Goal: Task Accomplishment & Management: Manage account settings

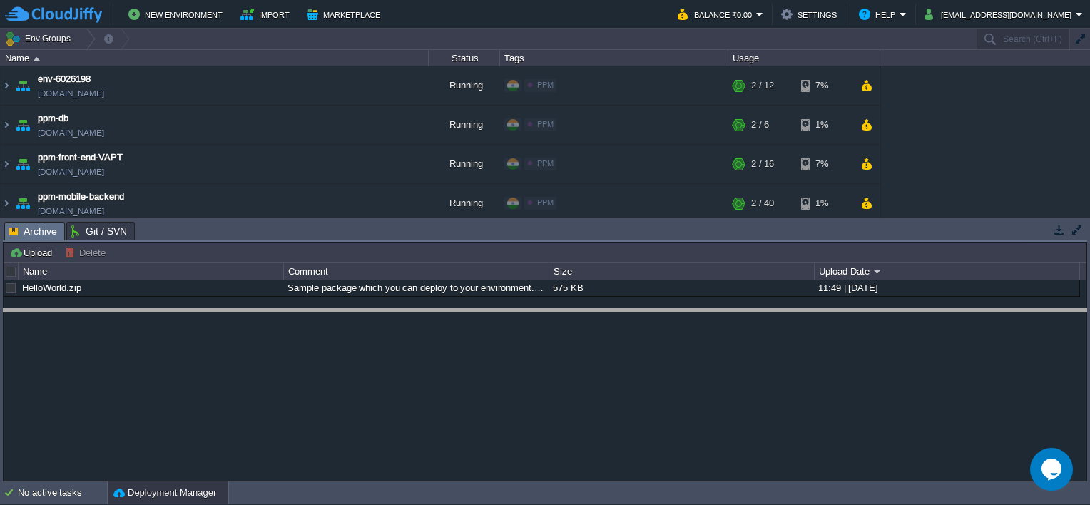
drag, startPoint x: 242, startPoint y: 240, endPoint x: 237, endPoint y: 327, distance: 87.2
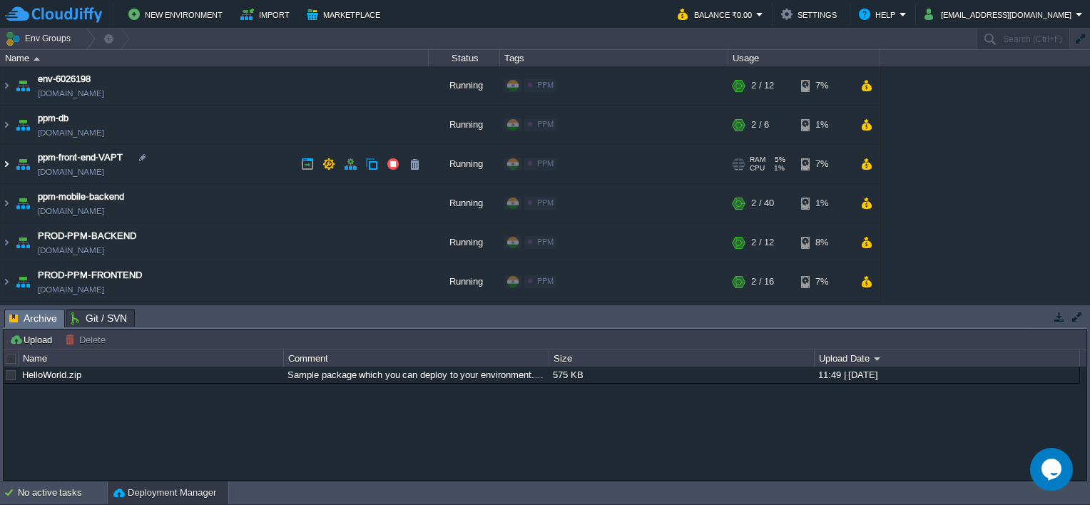
click at [3, 165] on img at bounding box center [6, 164] width 11 height 39
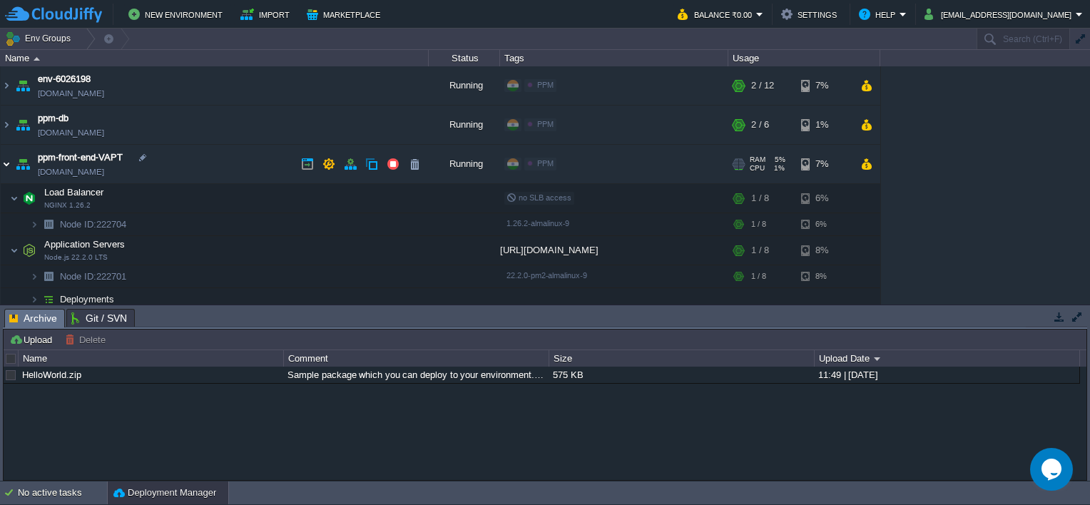
click at [8, 165] on img at bounding box center [6, 164] width 11 height 39
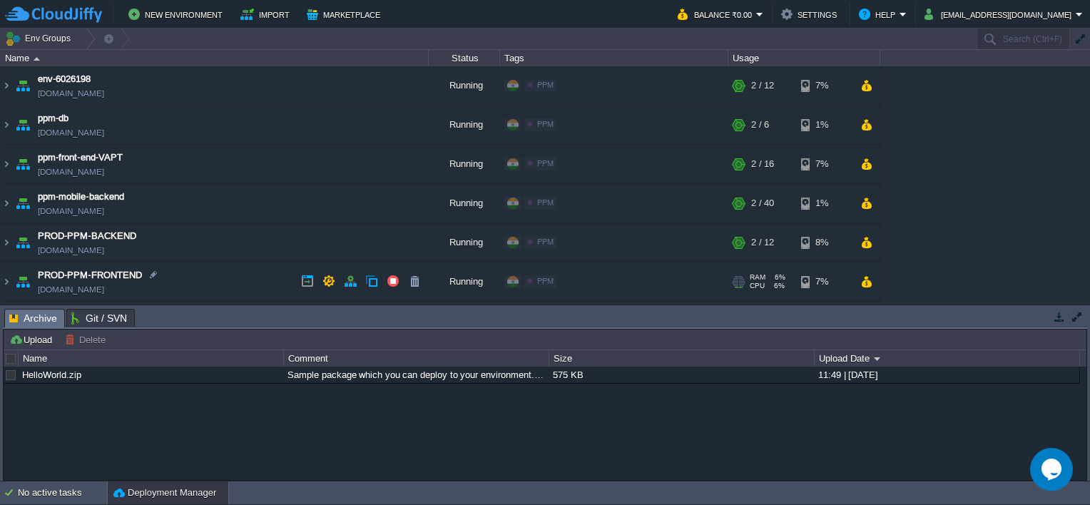
drag, startPoint x: 165, startPoint y: 288, endPoint x: 155, endPoint y: 295, distance: 11.9
click at [155, 295] on td "PROD-PPM-FRONTEND [DOMAIN_NAME]" at bounding box center [215, 281] width 428 height 39
copy td "[DOMAIN_NAME]"
click at [841, 14] on button "Settings" at bounding box center [811, 14] width 60 height 17
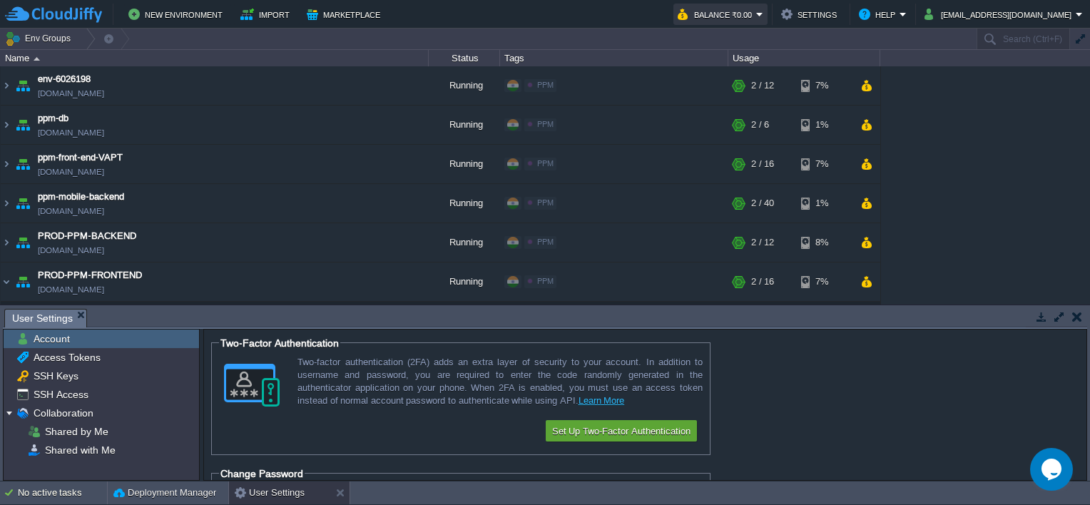
click at [756, 16] on button "Balance ₹0.00" at bounding box center [716, 14] width 78 height 17
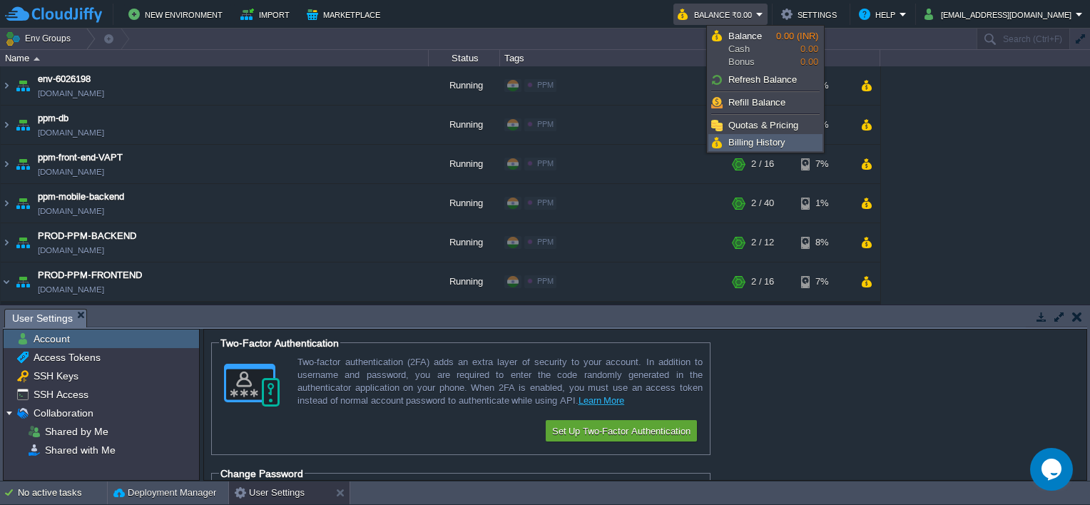
click at [754, 143] on span "Billing History" at bounding box center [756, 142] width 57 height 11
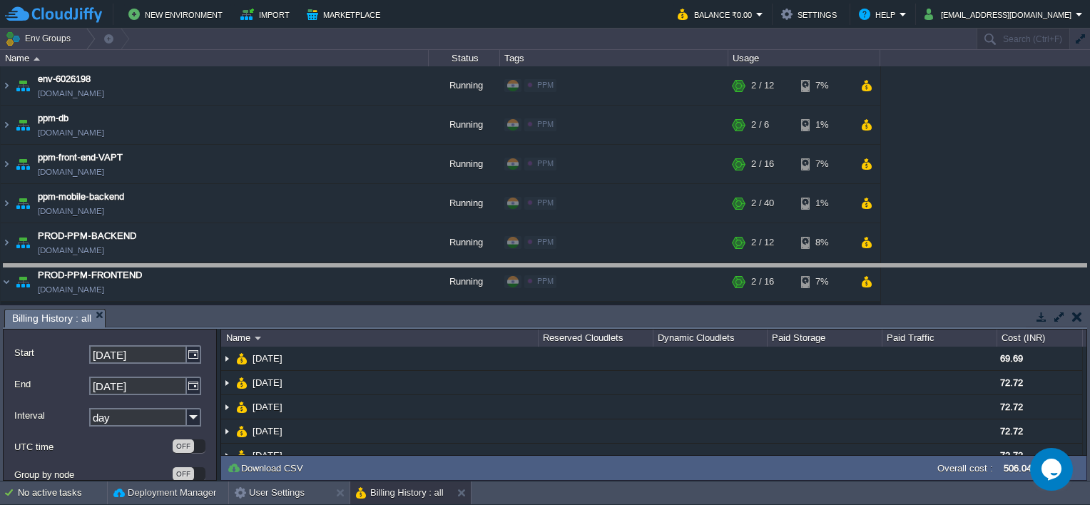
drag, startPoint x: 374, startPoint y: 310, endPoint x: 385, endPoint y: 265, distance: 46.4
click at [385, 265] on body "New Environment Import Marketplace Bonus ₹0.00 Upgrade Account Balance ₹0.00 Se…" at bounding box center [545, 252] width 1090 height 505
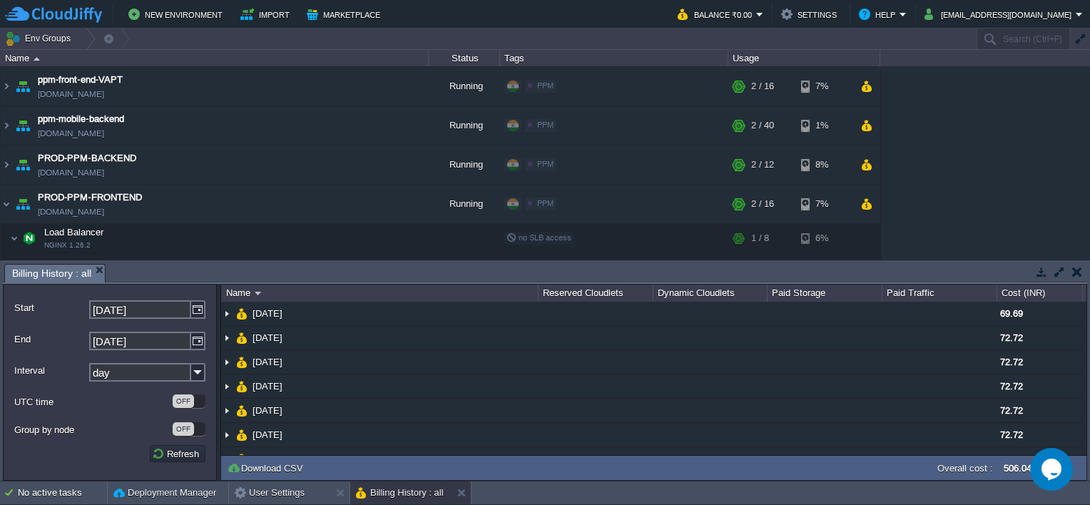
scroll to position [167, 0]
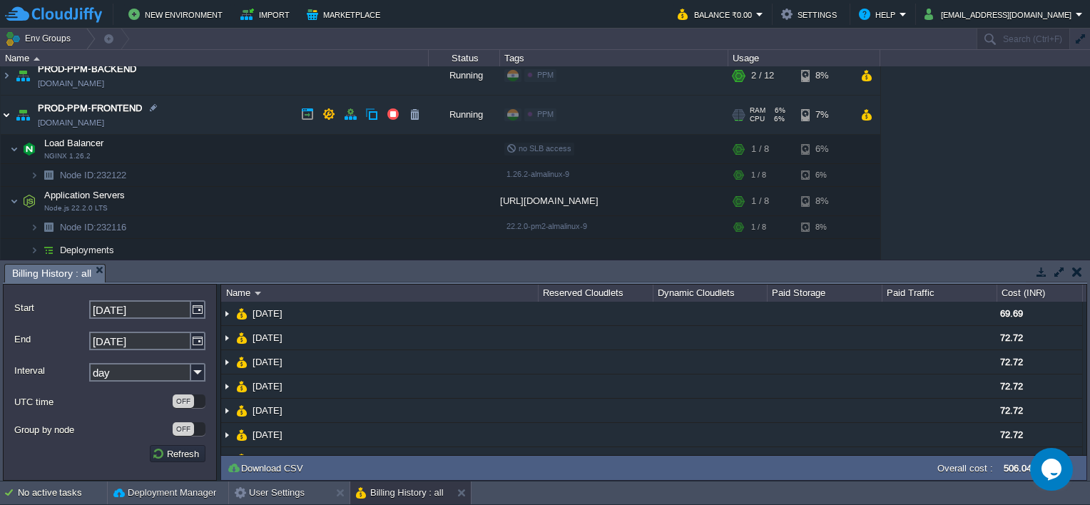
click at [6, 111] on img at bounding box center [6, 115] width 11 height 39
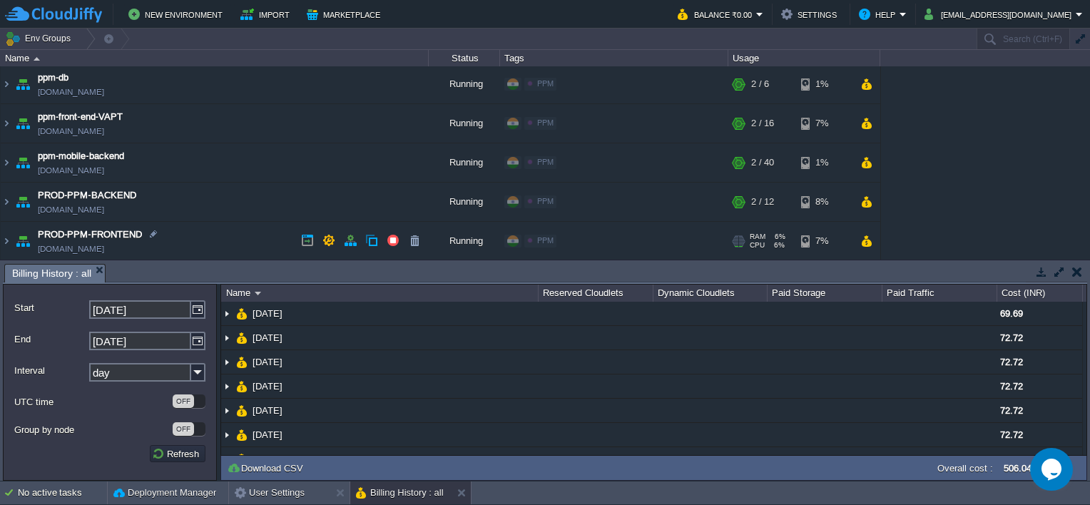
scroll to position [0, 0]
